Goal: Task Accomplishment & Management: Manage account settings

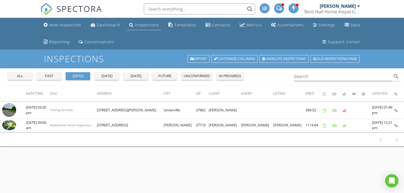
click at [143, 25] on div "Inspections" at bounding box center [147, 24] width 24 height 5
click at [143, 24] on div "Inspections" at bounding box center [147, 24] width 24 height 5
click at [148, 24] on div "Inspections" at bounding box center [147, 24] width 24 height 5
click at [141, 25] on div "Inspections" at bounding box center [147, 24] width 24 height 5
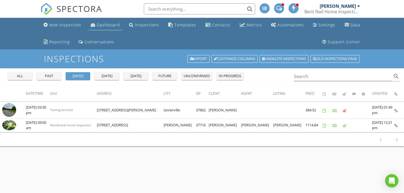
click at [106, 24] on div "Dashboard" at bounding box center [108, 24] width 23 height 5
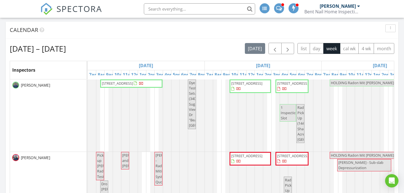
scroll to position [406, 0]
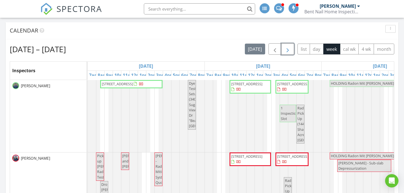
click at [287, 48] on span "button" at bounding box center [287, 49] width 7 height 7
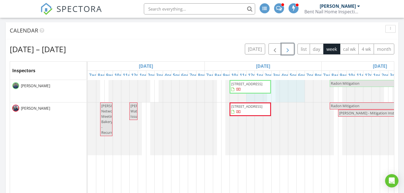
drag, startPoint x: 302, startPoint y: 96, endPoint x: 244, endPoint y: 95, distance: 57.8
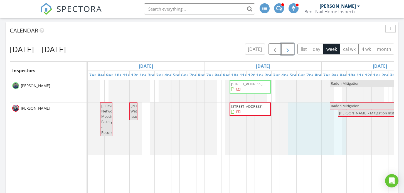
drag, startPoint x: 342, startPoint y: 148, endPoint x: 295, endPoint y: 150, distance: 46.2
click at [88, 150] on div at bounding box center [88, 129] width 0 height 53
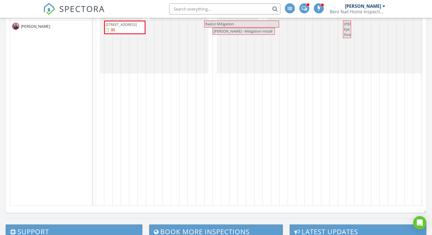
scroll to position [0, 223]
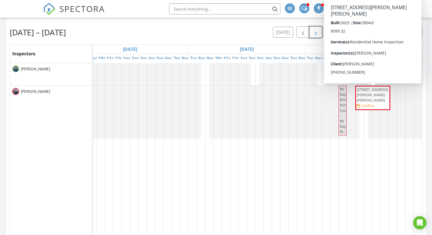
click at [376, 95] on span "881 Joseph Francis Wy, Clinton 37716" at bounding box center [372, 95] width 31 height 16
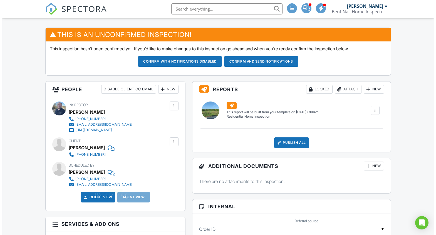
scroll to position [152, 0]
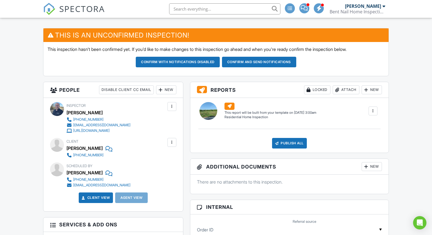
click at [166, 88] on div "New" at bounding box center [166, 89] width 20 height 9
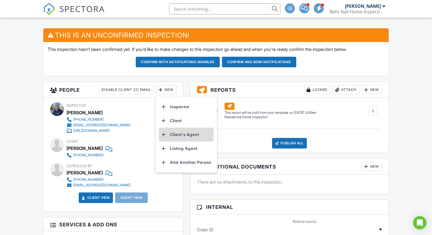
click at [180, 134] on li "Client's Agent" at bounding box center [186, 135] width 55 height 14
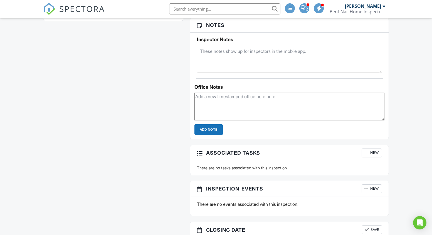
scroll to position [558, 0]
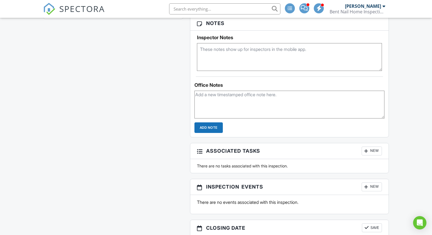
click at [204, 97] on textarea at bounding box center [289, 105] width 190 height 28
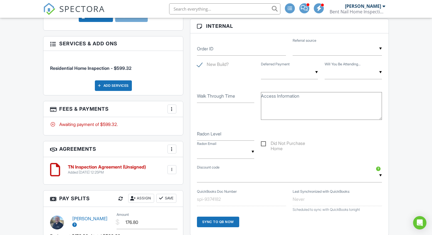
scroll to position [323, 0]
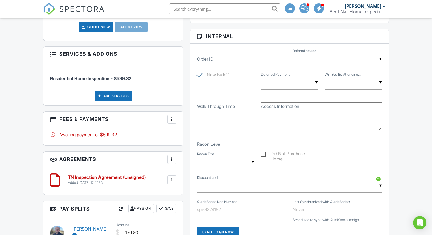
type textarea "This is a DR Horton, new build. Agent will be onsite."
click at [237, 110] on input "Walk Through Time" at bounding box center [225, 107] width 57 height 14
click at [235, 107] on input "Walk Through Time" at bounding box center [225, 107] width 57 height 14
click at [227, 104] on input "Walk Through Time" at bounding box center [225, 107] width 57 height 14
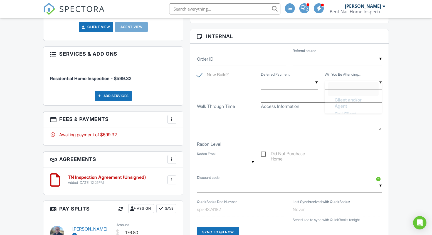
click at [338, 83] on input "text" at bounding box center [352, 83] width 57 height 14
click at [353, 112] on span "Client and/or Agent" at bounding box center [353, 111] width 46 height 20
type input "Client and/or Agent"
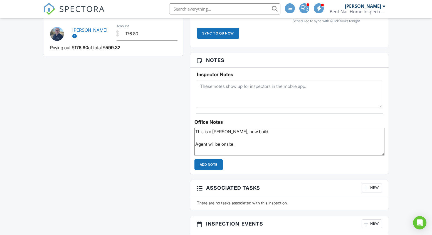
scroll to position [525, 0]
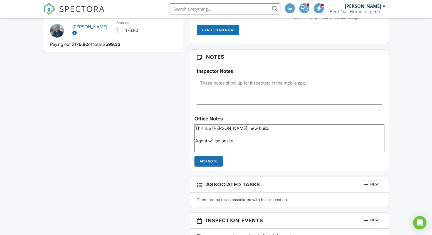
click at [242, 141] on textarea "This is a DR Horton, new build. Agent will be onsite." at bounding box center [289, 138] width 190 height 28
click at [307, 140] on textarea "This is a DR Horton, new build. Agent will be onsite. First time inspection for…" at bounding box center [289, 138] width 190 height 28
type textarea "This is a DR Horton, new build. Agent will be onsite. First time inspection for…"
click at [210, 160] on input "Add Note" at bounding box center [208, 161] width 28 height 11
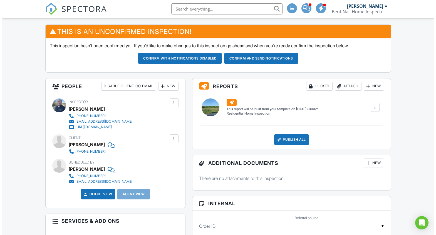
scroll to position [156, 0]
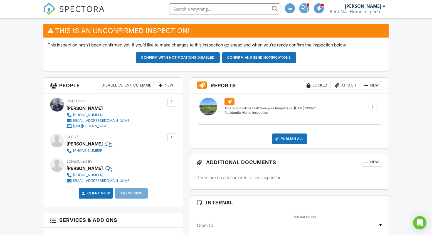
click at [167, 85] on div "New" at bounding box center [166, 85] width 20 height 9
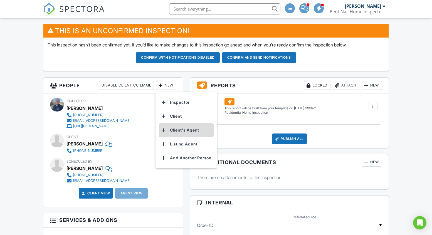
click at [182, 129] on li "Client's Agent" at bounding box center [186, 130] width 55 height 14
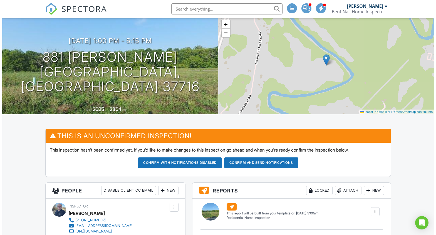
scroll to position [51, 0]
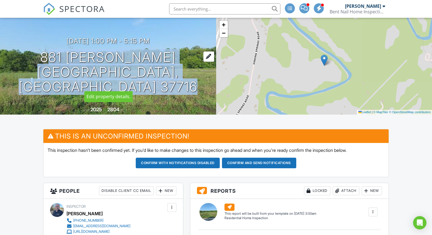
drag, startPoint x: 21, startPoint y: 64, endPoint x: 191, endPoint y: 66, distance: 169.8
click at [191, 66] on h1 "881 [PERSON_NAME] [PERSON_NAME], TN 37716" at bounding box center [108, 72] width 198 height 44
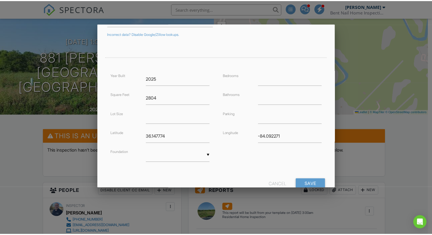
scroll to position [113, 0]
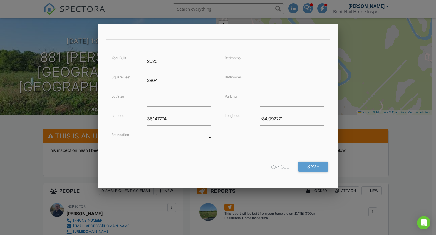
click at [272, 166] on div "Cancel" at bounding box center [280, 166] width 18 height 10
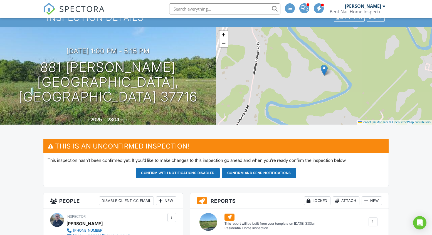
scroll to position [41, 0]
